Goal: Find specific page/section: Find specific page/section

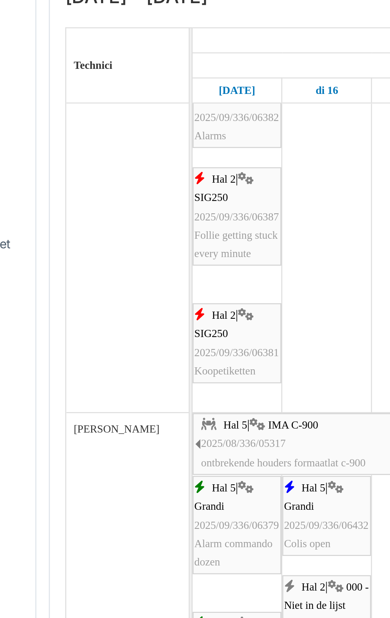
scroll to position [496, 0]
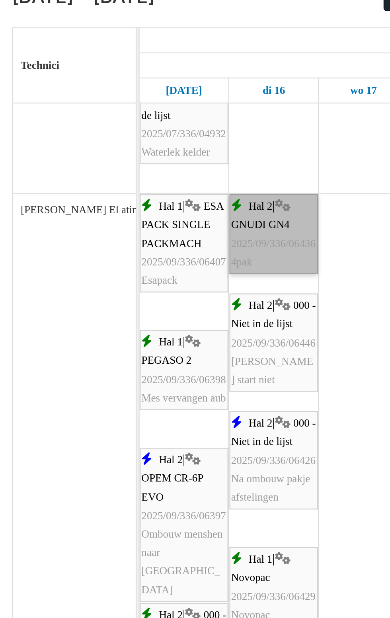
click at [169, 170] on link "Hal 2 | GNUDI GN4 2025/09/336/06436 4pak" at bounding box center [174, 163] width 37 height 33
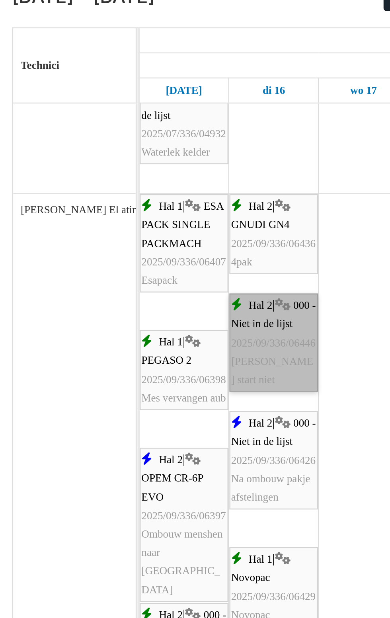
click at [177, 218] on link "Hal 2 | 000 - Niet in de lijst 2025/09/336/06446 Merkel start niet" at bounding box center [174, 208] width 37 height 41
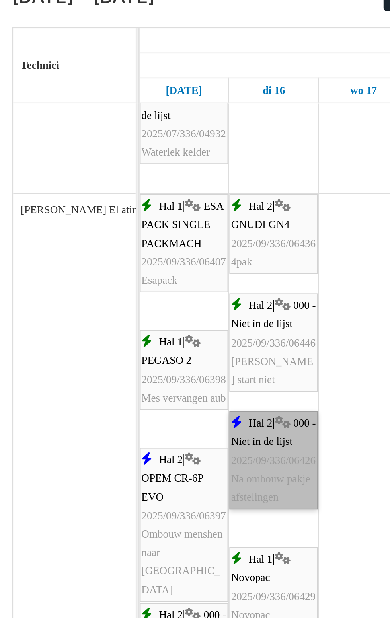
click at [172, 261] on link "Hal 2 | 000 - Niet in de lijst 2025/09/336/06426 Na ombouw pakje afstelingen" at bounding box center [174, 257] width 37 height 41
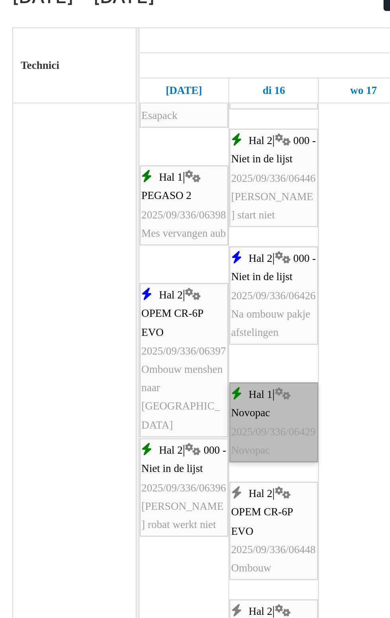
click at [177, 249] on link "Hal 1 | Novopac 2025/09/336/06429 Novopac" at bounding box center [174, 241] width 37 height 33
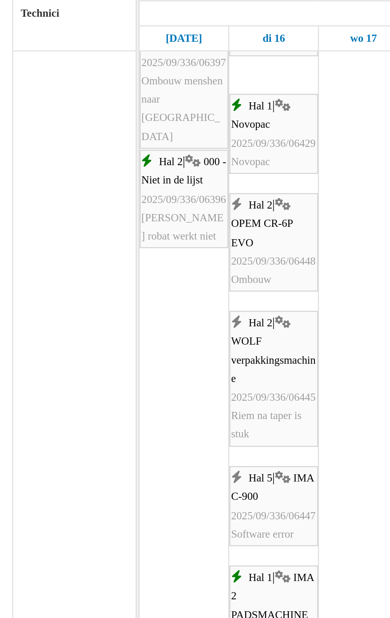
scroll to position [2013, 0]
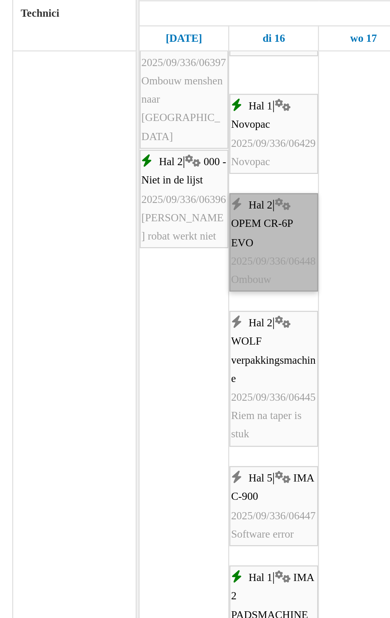
click at [172, 191] on link "Hal 2 | OPEM CR-6P EVO 2025/09/336/06448 Ombouw" at bounding box center [174, 188] width 37 height 41
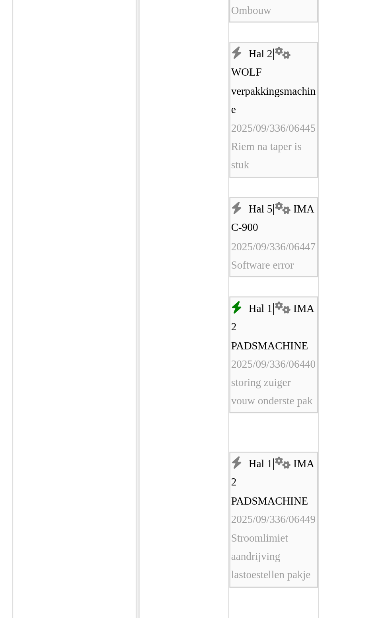
scroll to position [2117, 0]
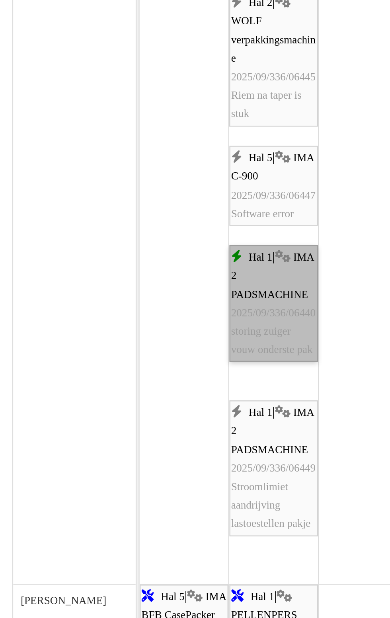
click at [174, 249] on link "Hal 1 | IMA 2 PADSMACHINE 2025/09/336/06440 storing zuiger vouw onderste pak" at bounding box center [174, 235] width 37 height 48
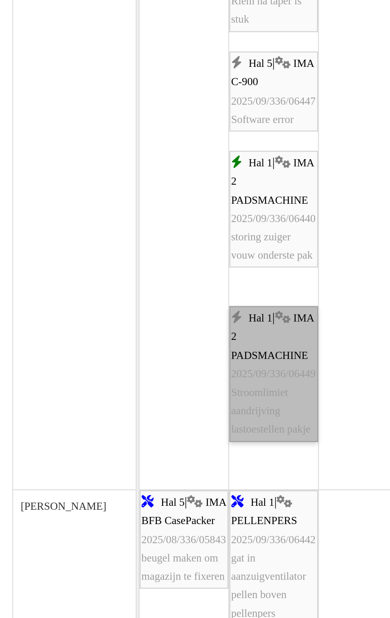
click at [172, 287] on link "Hal 1 | IMA 2 PADSMACHINE 2025/09/336/06449 Stroomlimiet aandrijving lastoestel…" at bounding box center [174, 264] width 37 height 56
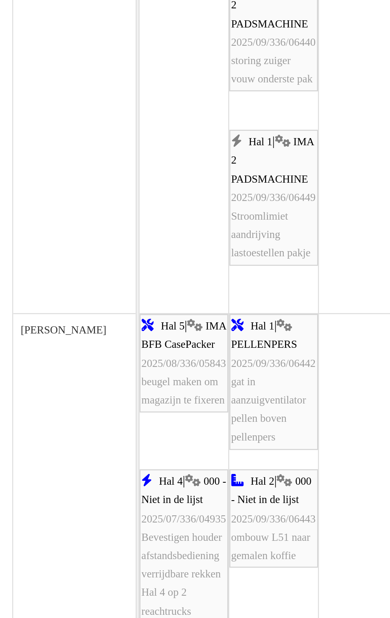
scroll to position [2216, 0]
